Goal: Navigation & Orientation: Find specific page/section

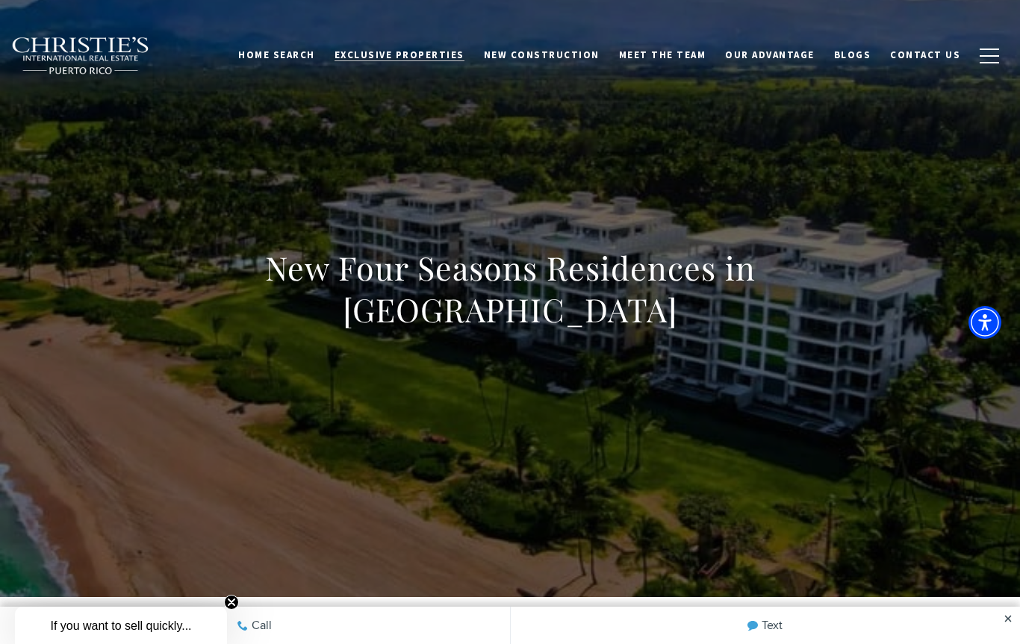
click at [424, 63] on link "Exclusive Properties" at bounding box center [399, 55] width 149 height 28
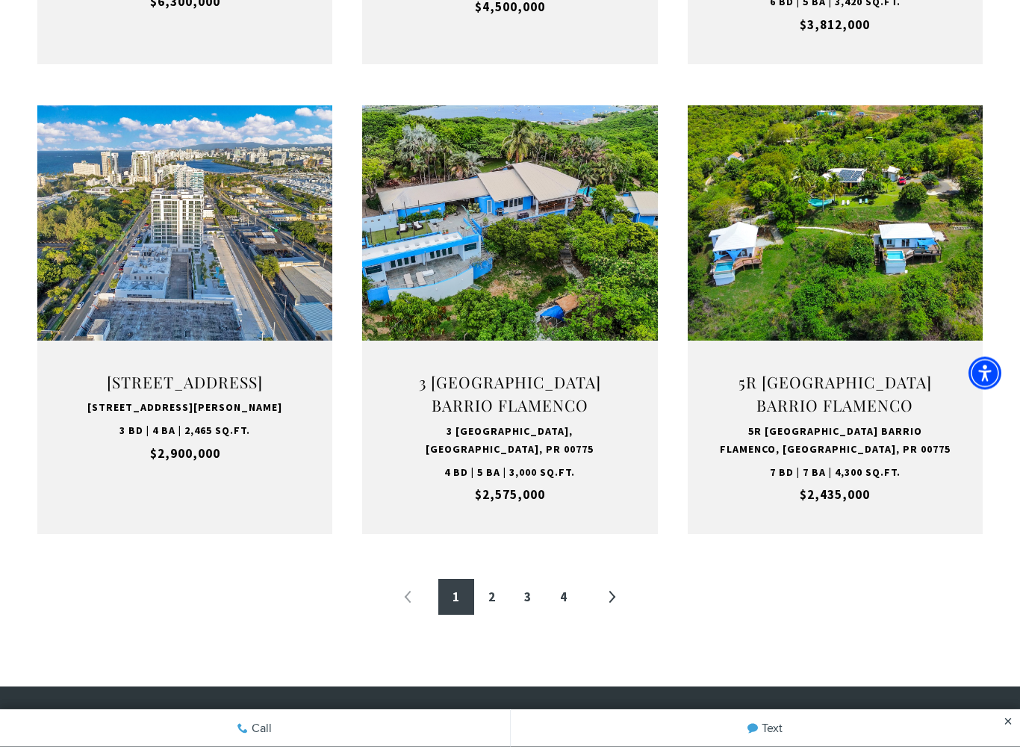
scroll to position [1446, 0]
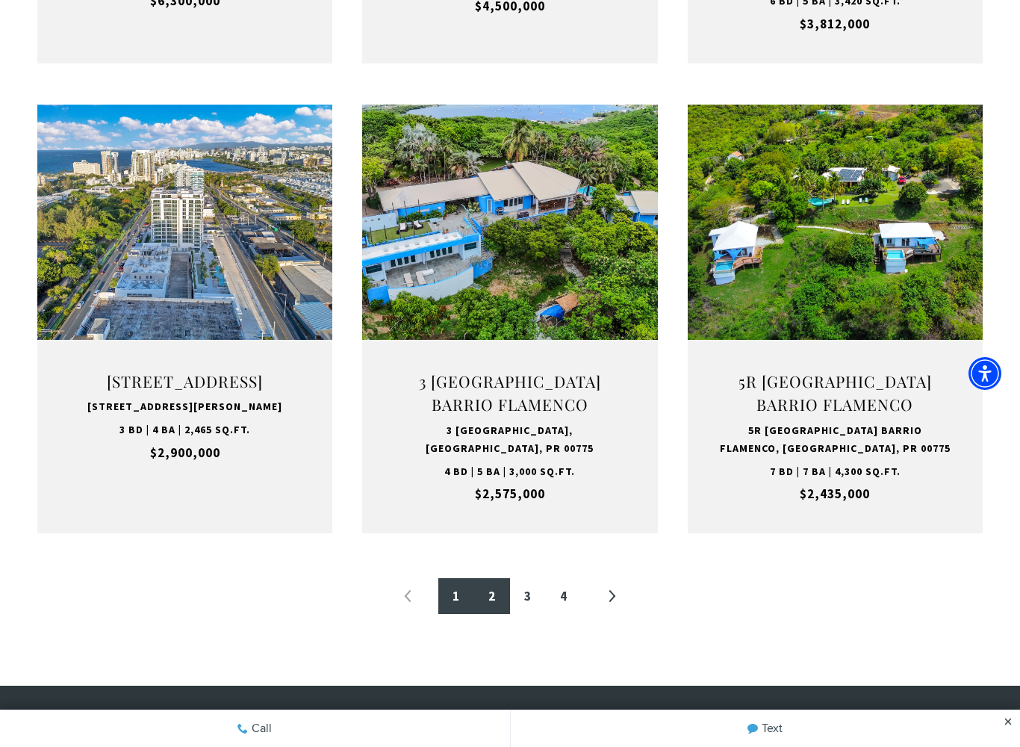
click at [499, 590] on link "2" at bounding box center [492, 596] width 36 height 36
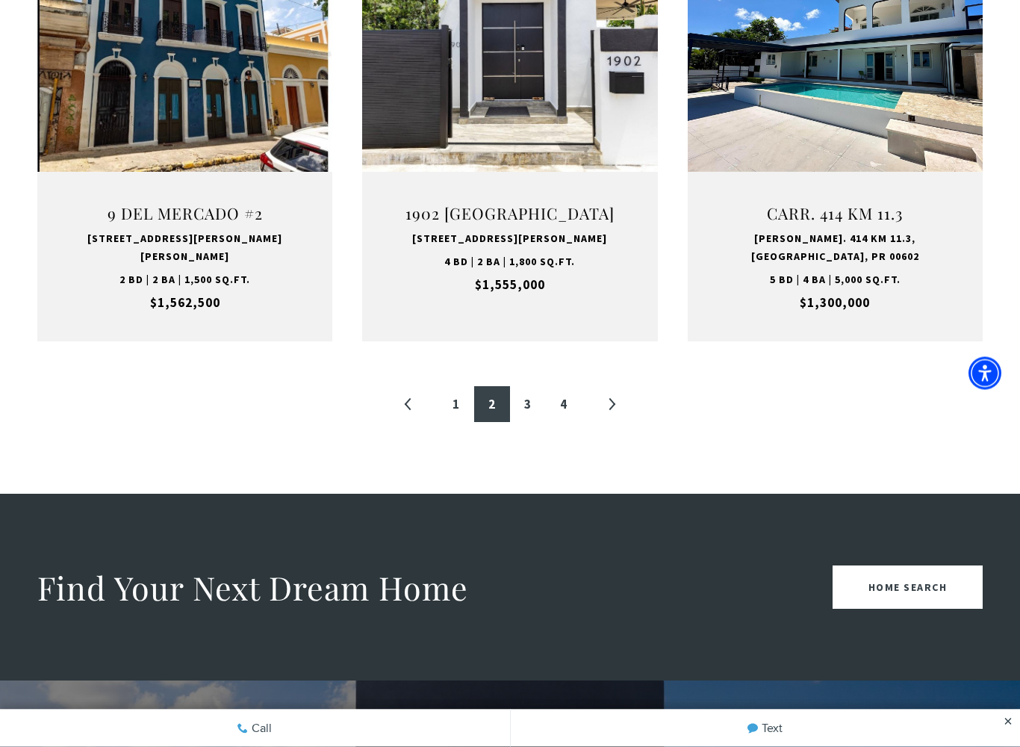
scroll to position [1633, 0]
click at [530, 386] on link "3" at bounding box center [528, 404] width 36 height 36
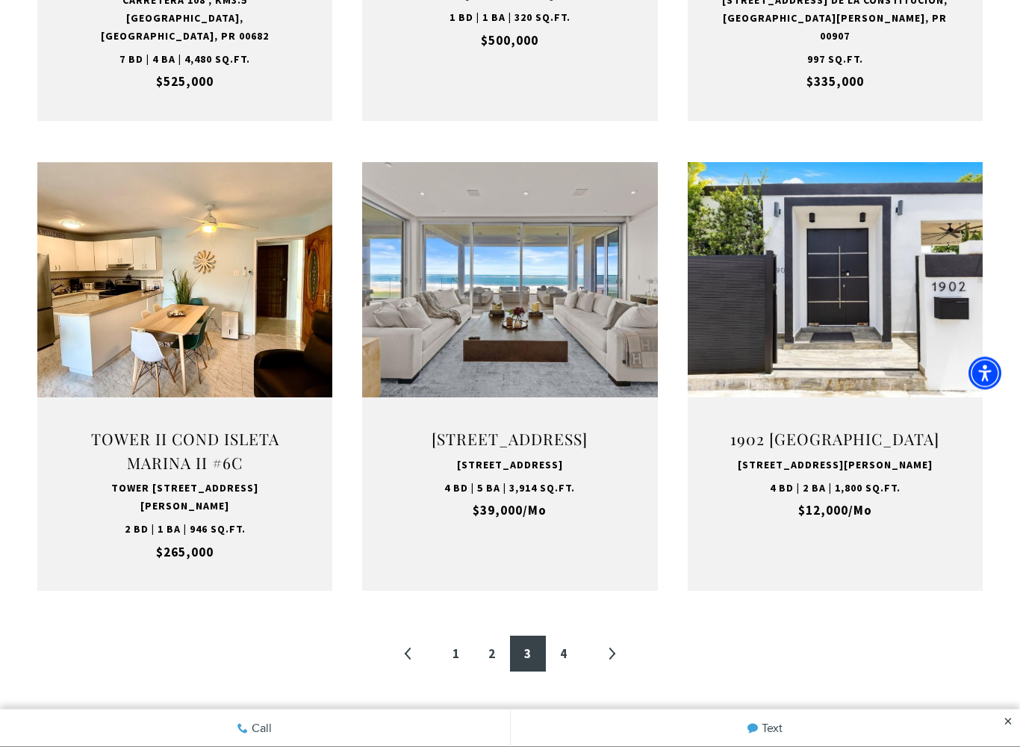
scroll to position [1384, 0]
click at [573, 644] on link "4" at bounding box center [564, 653] width 36 height 36
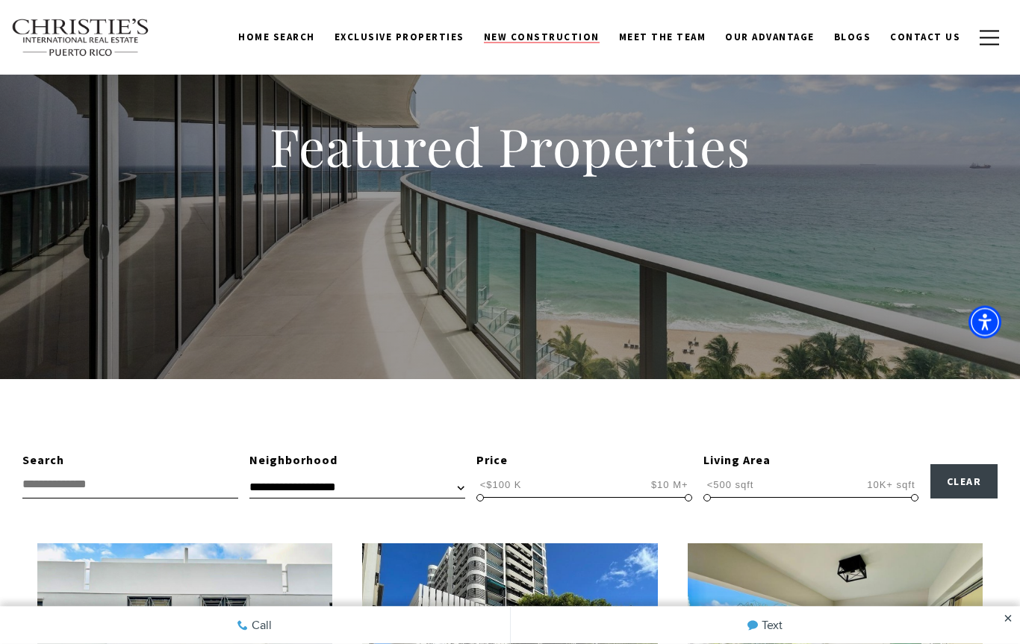
scroll to position [69, 0]
click at [544, 33] on span "New Construction" at bounding box center [542, 37] width 116 height 13
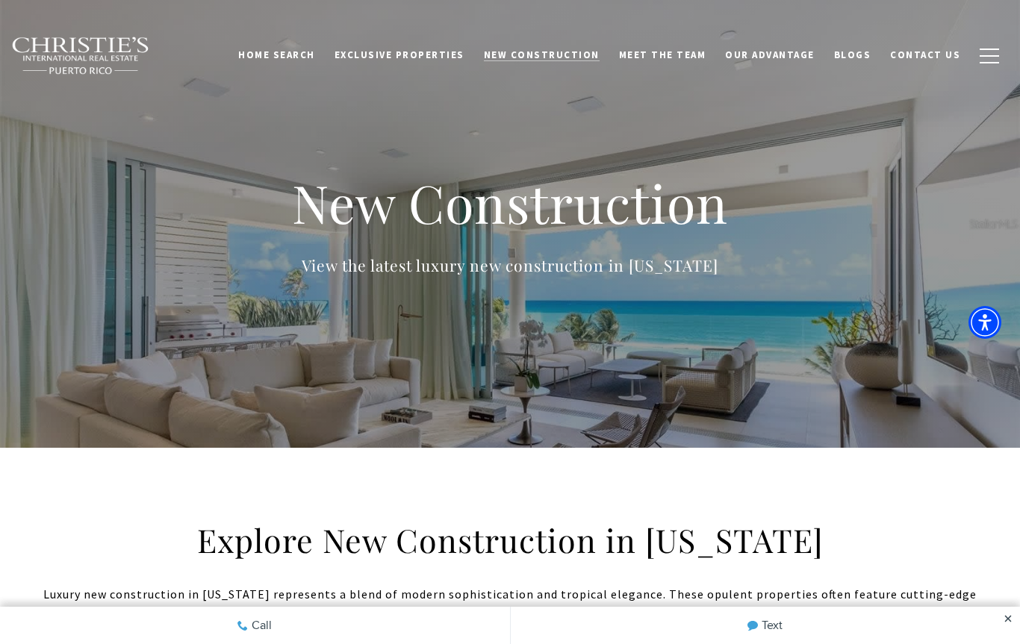
click at [549, 57] on span "New Construction" at bounding box center [542, 55] width 116 height 13
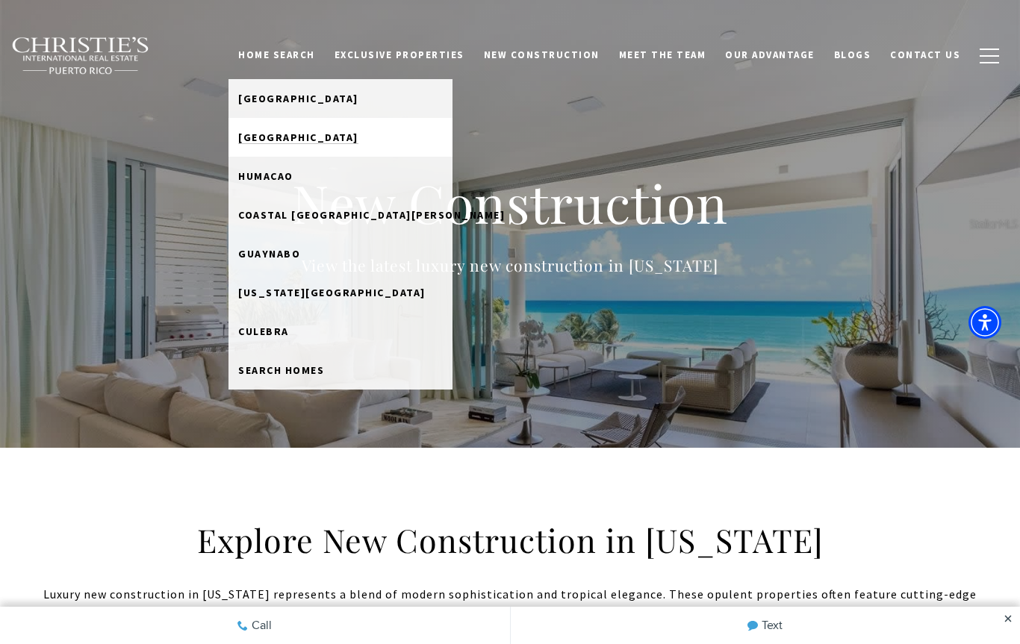
click at [306, 135] on span "[GEOGRAPHIC_DATA]" at bounding box center [298, 137] width 120 height 13
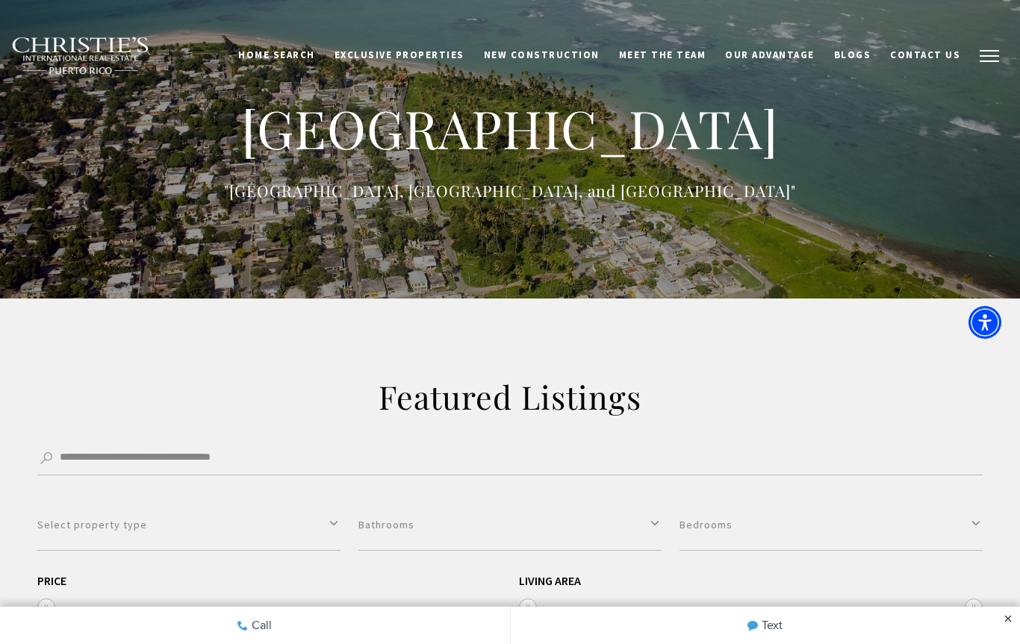
click at [995, 55] on span "button" at bounding box center [988, 55] width 19 height 1
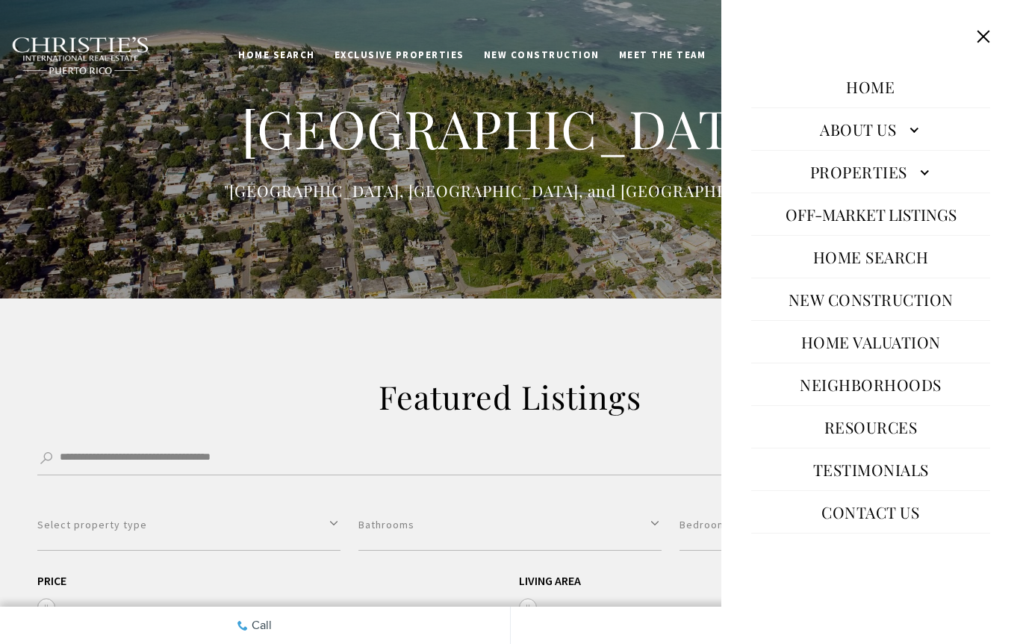
click at [902, 380] on link "Neighborhoods" at bounding box center [870, 385] width 157 height 36
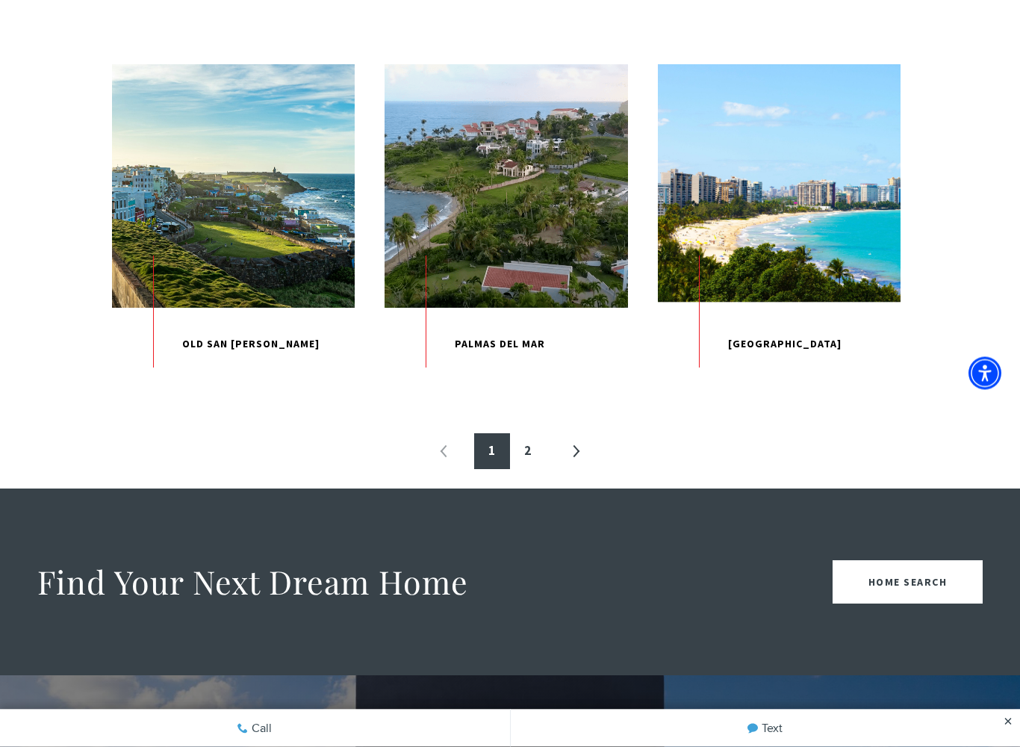
scroll to position [1601, 0]
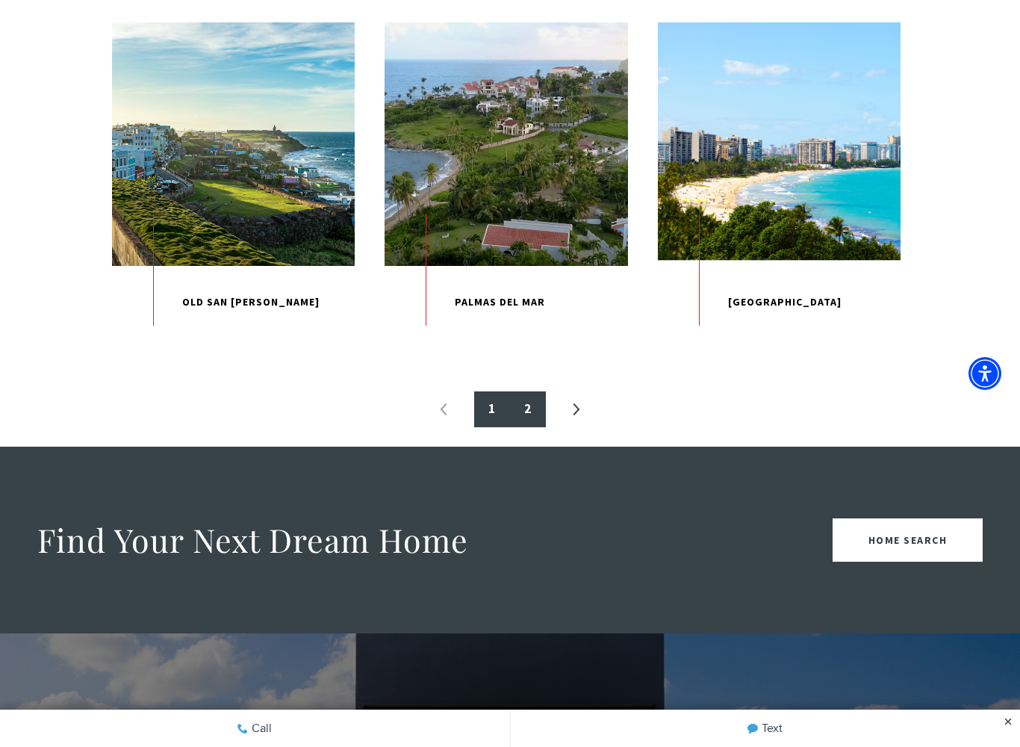
click at [535, 427] on link "2" at bounding box center [528, 409] width 36 height 36
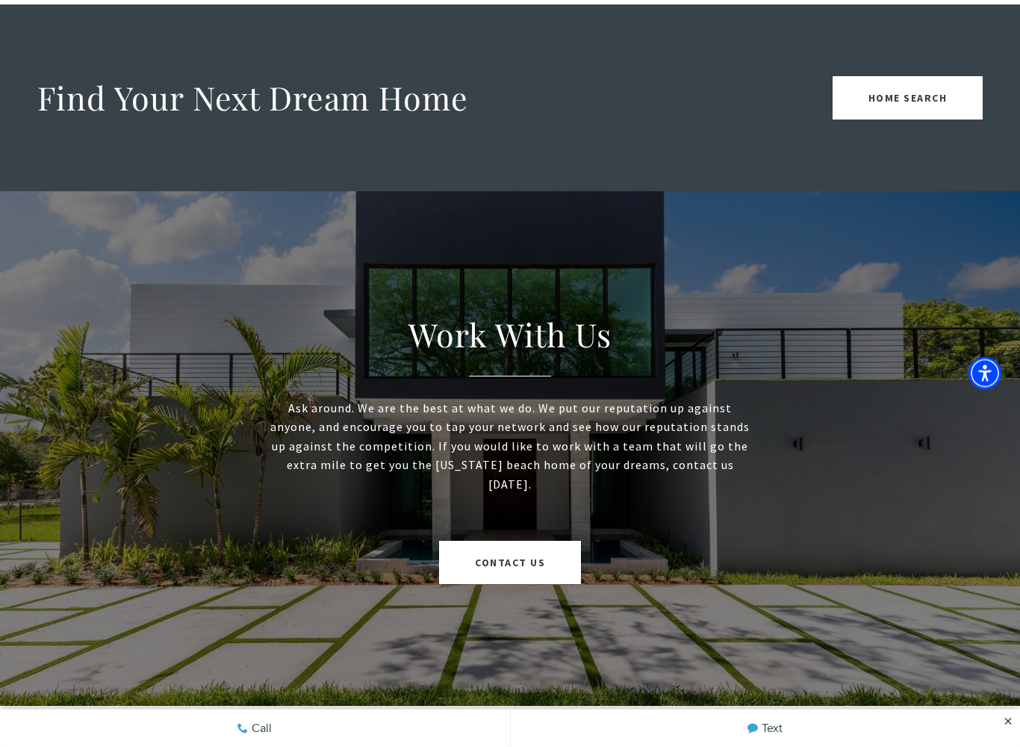
scroll to position [448, 0]
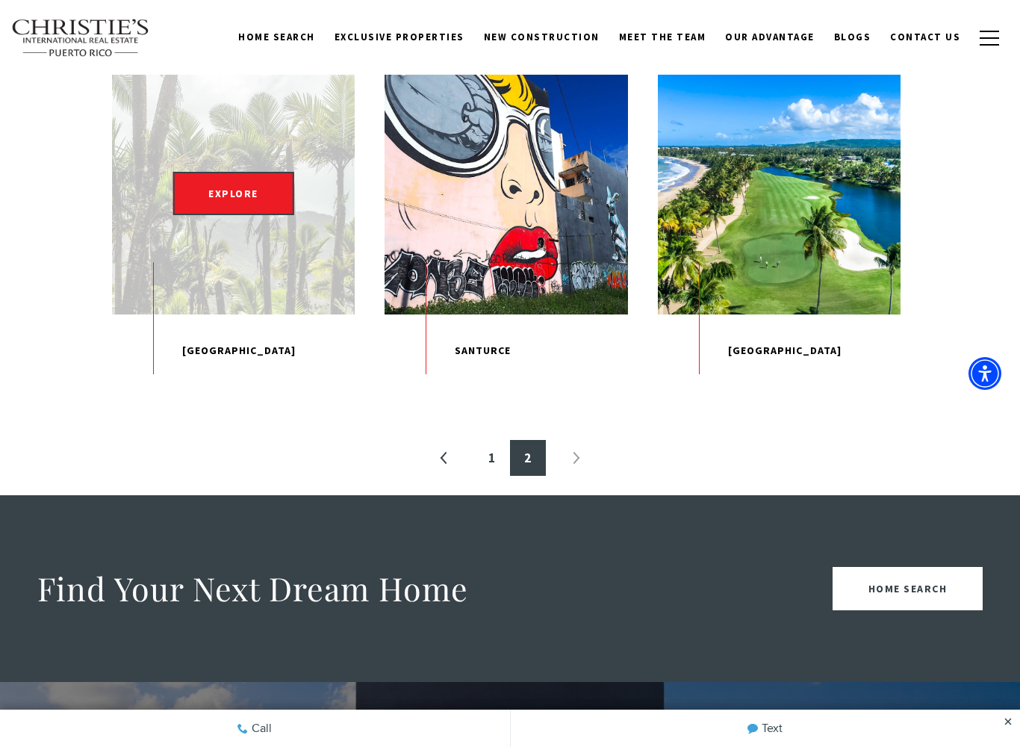
click at [245, 291] on div "EXPLORE" at bounding box center [233, 193] width 243 height 243
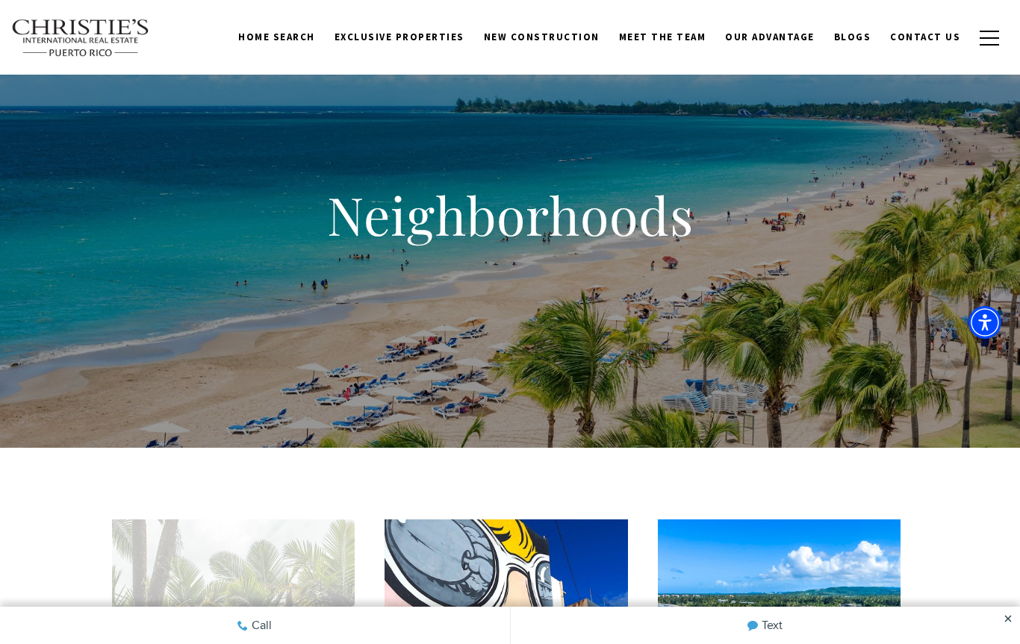
scroll to position [490, 0]
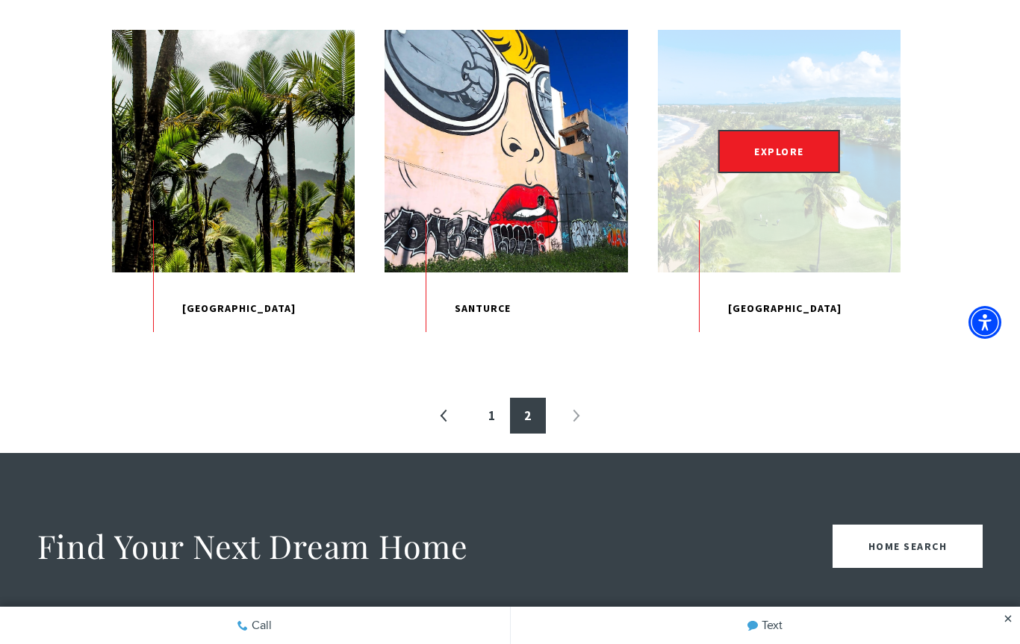
click at [793, 225] on div "EXPLORE" at bounding box center [779, 151] width 243 height 243
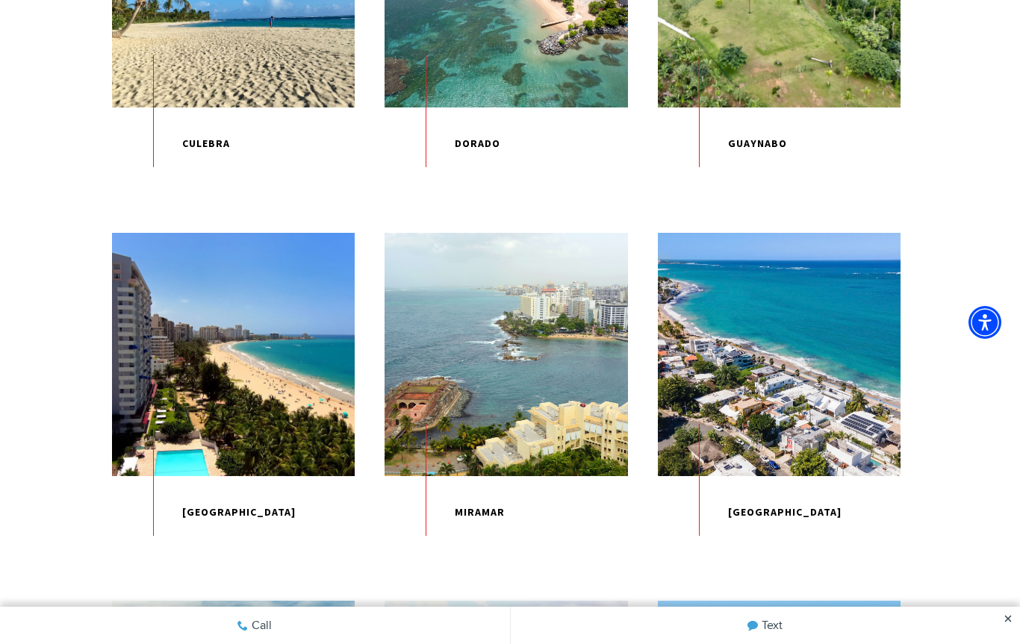
scroll to position [1012, 0]
